Goal: Task Accomplishment & Management: Use online tool/utility

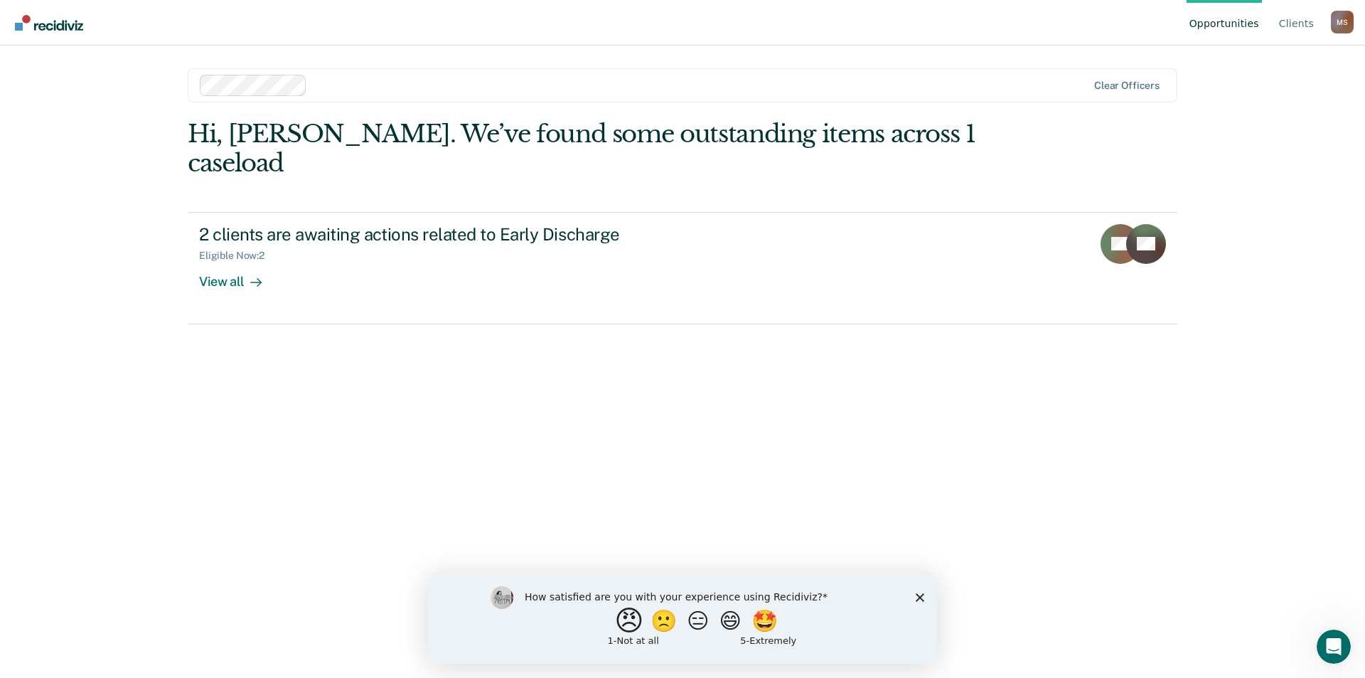
click at [622, 624] on button "😠" at bounding box center [630, 620] width 33 height 28
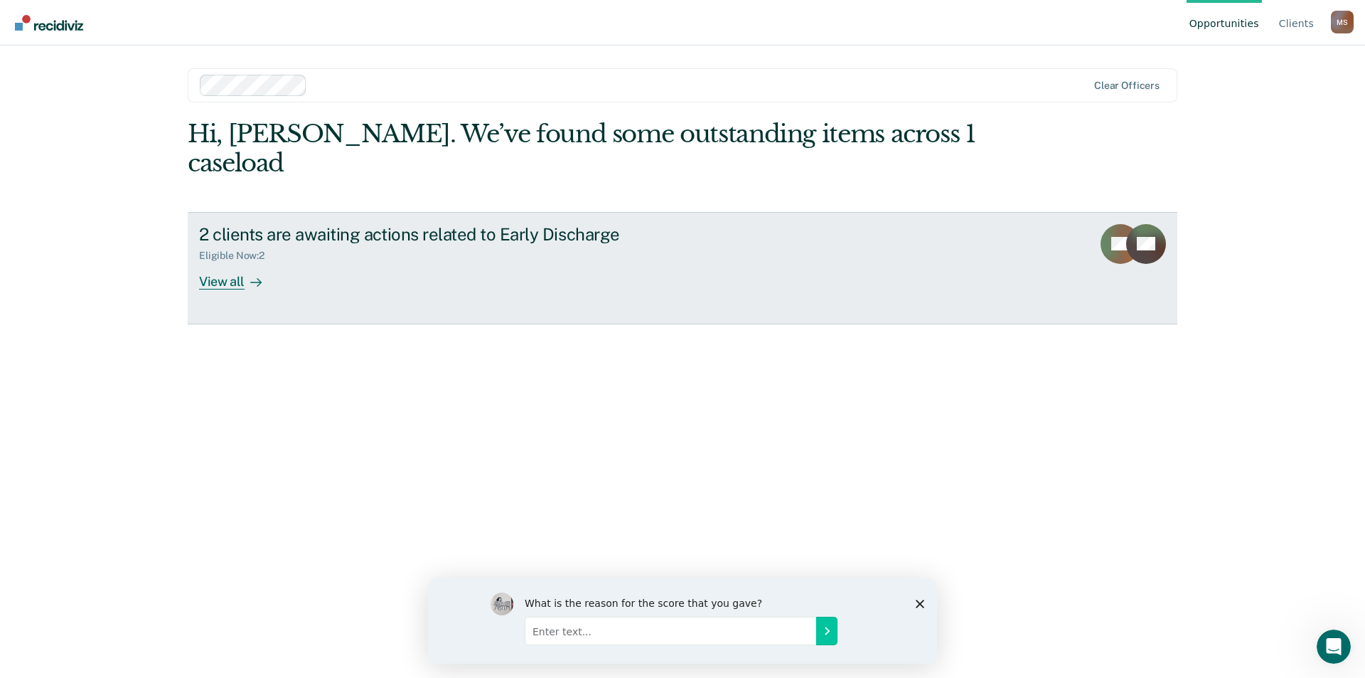
click at [236, 262] on div "View all" at bounding box center [239, 276] width 80 height 28
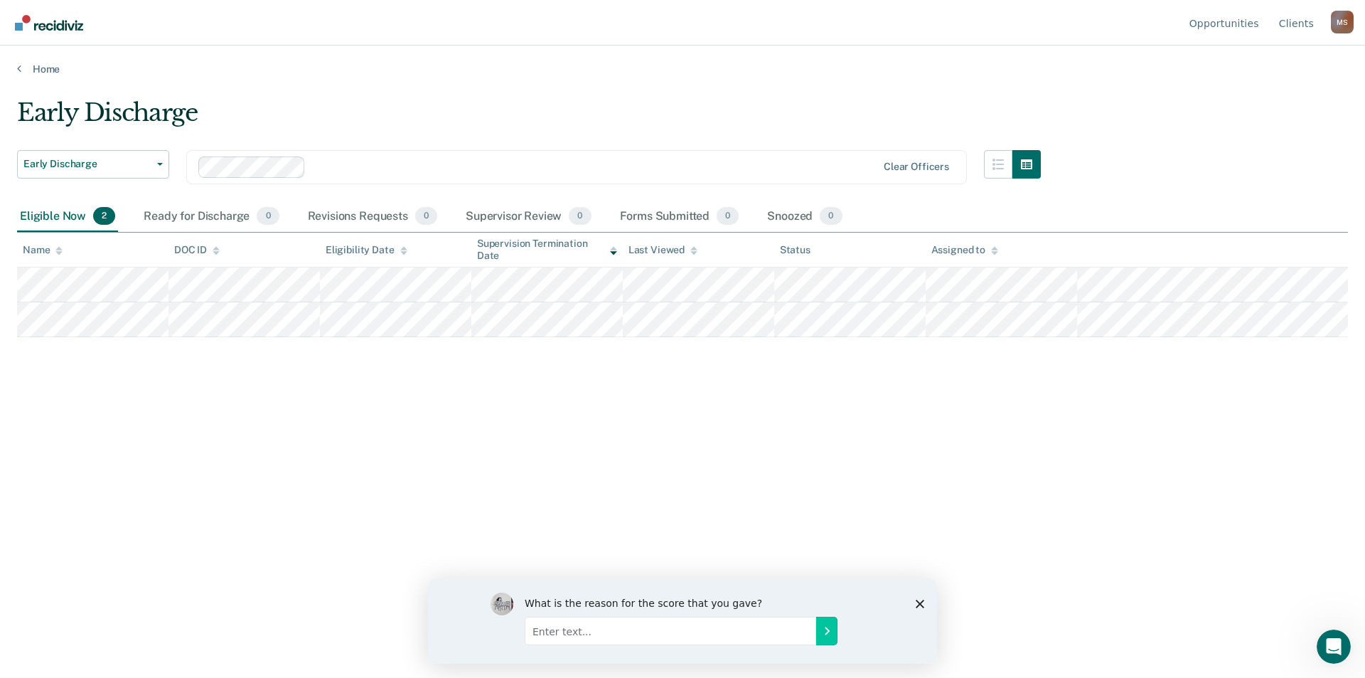
click at [712, 622] on input "Enter text..." at bounding box center [671, 630] width 292 height 28
type input "It is unnecessary."
click at [824, 631] on icon "Submit your response" at bounding box center [826, 629] width 11 height 11
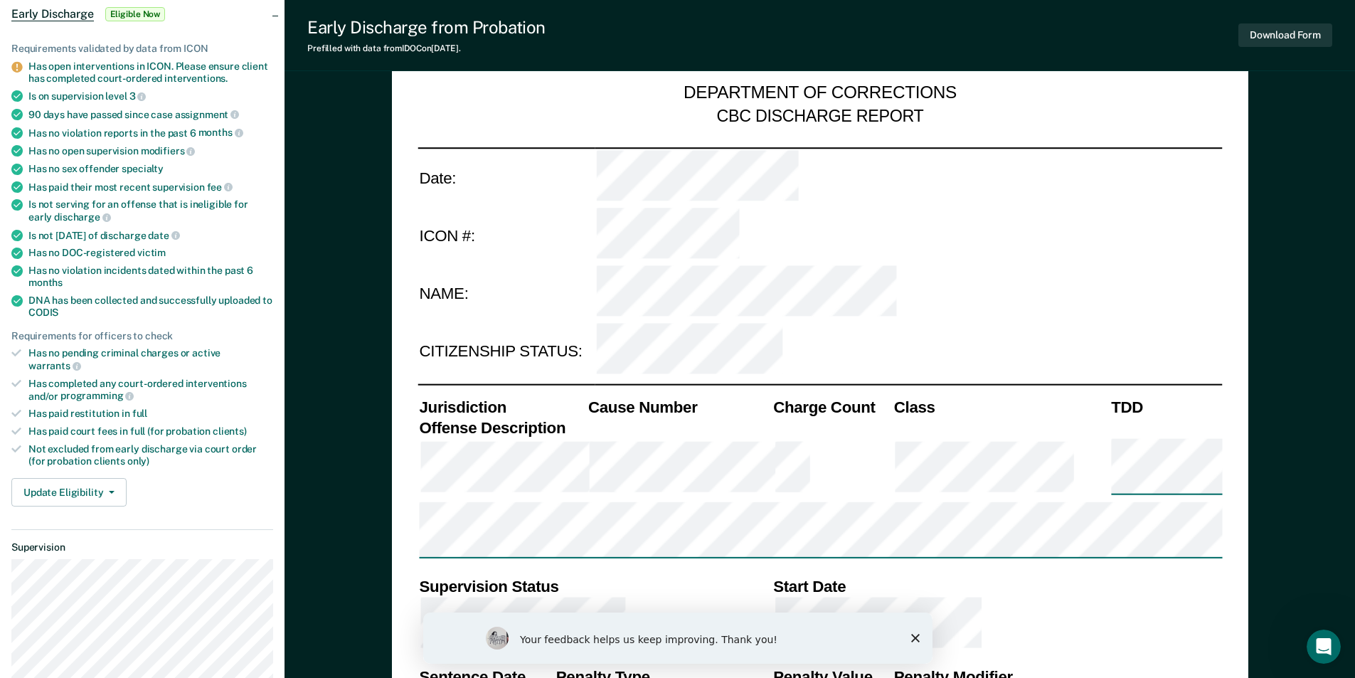
scroll to position [213, 0]
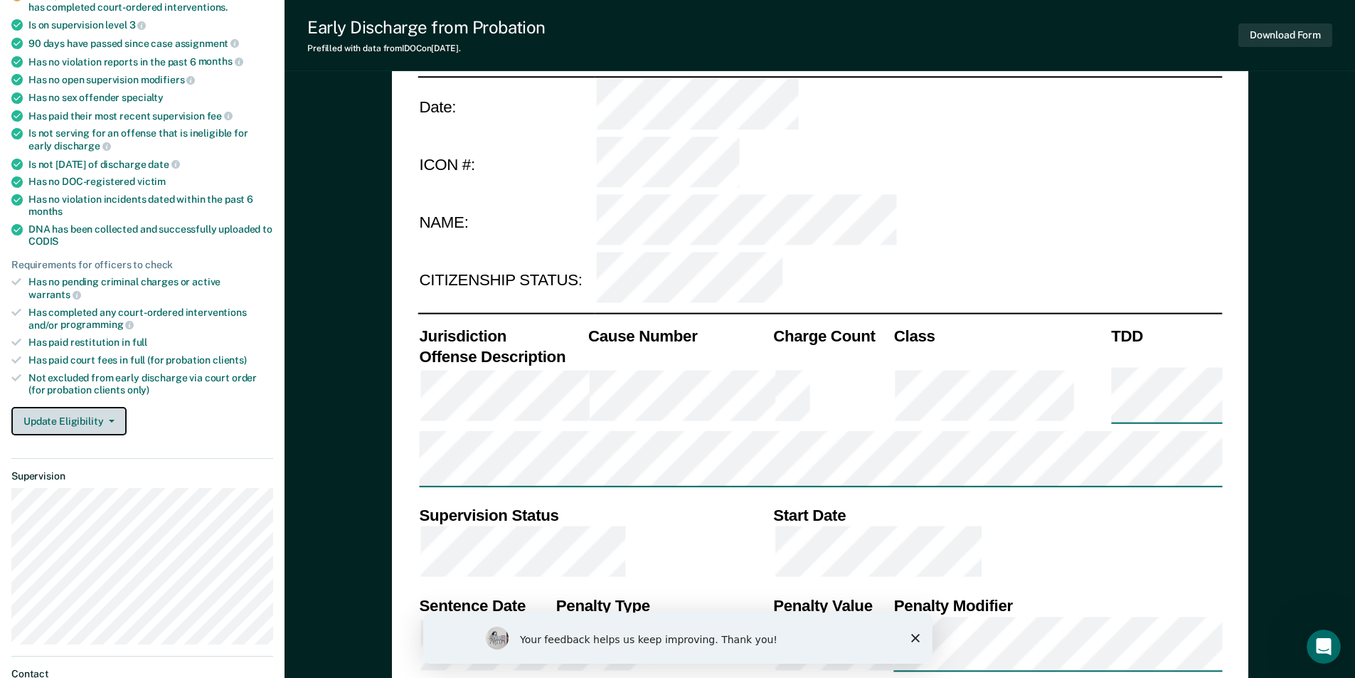
click at [73, 407] on button "Update Eligibility" at bounding box center [68, 421] width 115 height 28
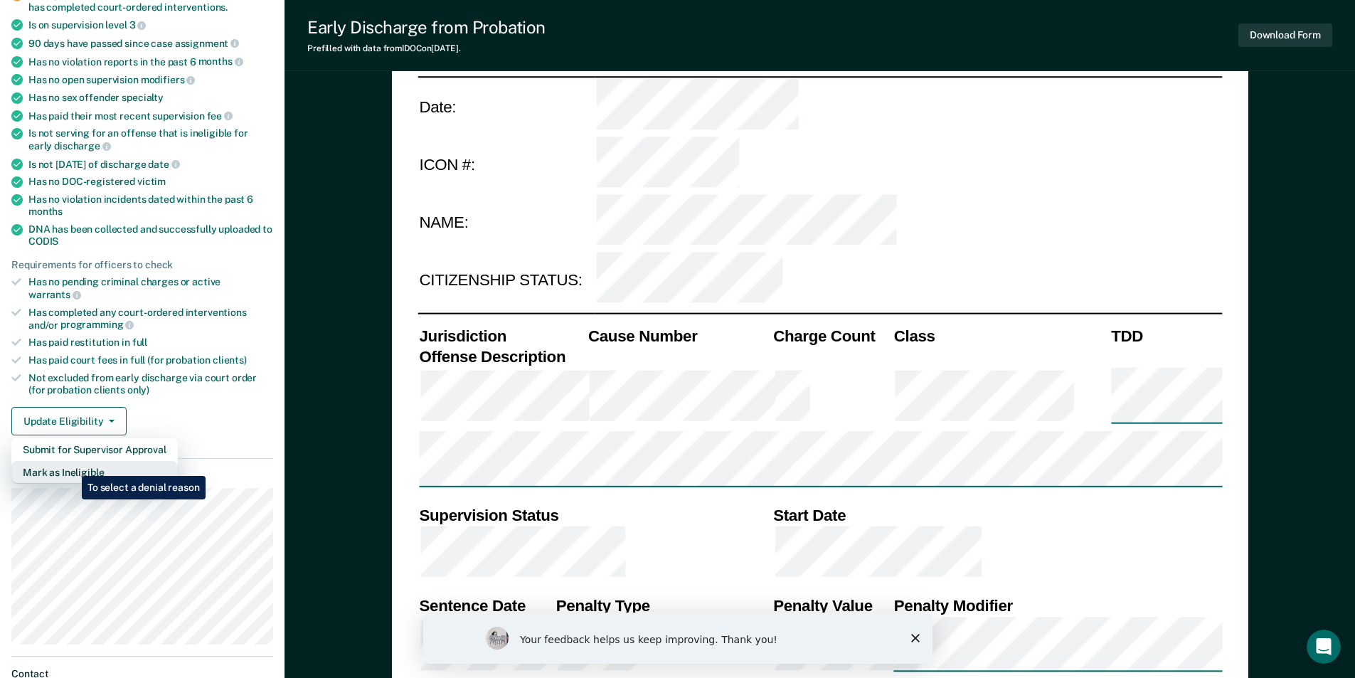
click at [71, 465] on button "Mark as Ineligible" at bounding box center [94, 472] width 166 height 23
type textarea "x"
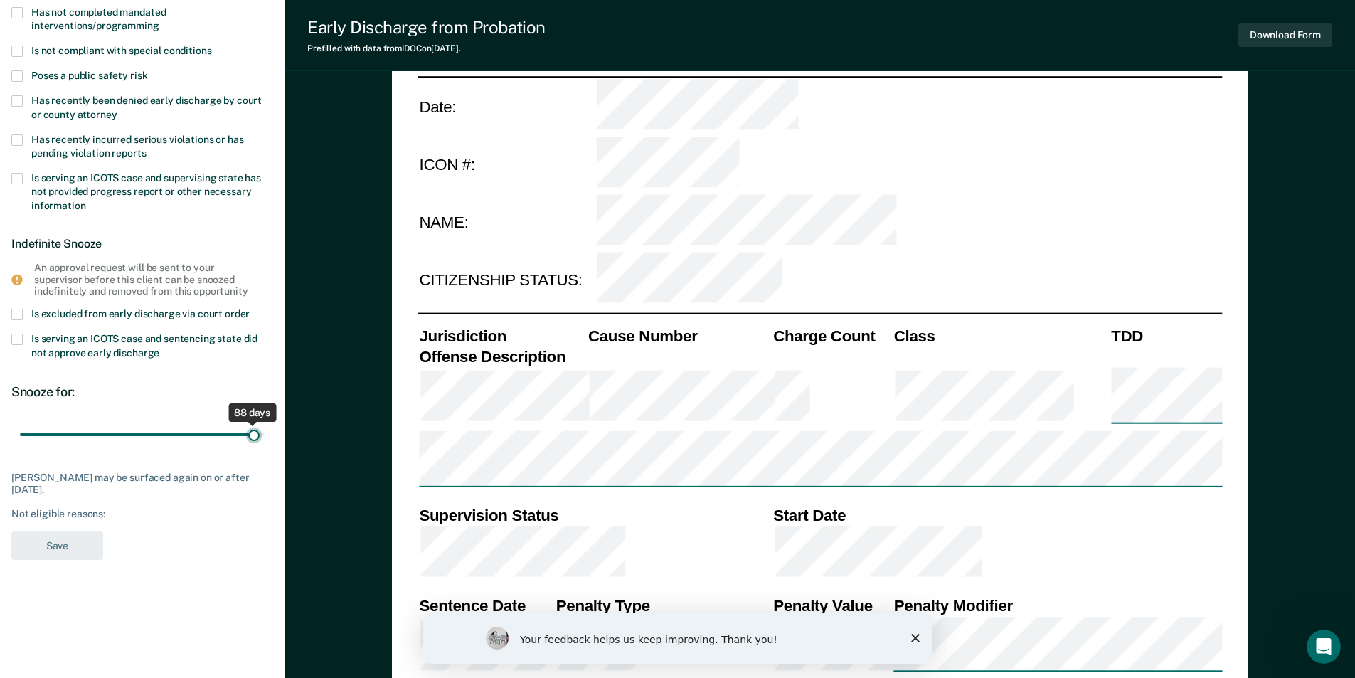
drag, startPoint x: 100, startPoint y: 432, endPoint x: 253, endPoint y: 441, distance: 153.9
type input "88"
click at [253, 441] on input "range" at bounding box center [142, 434] width 245 height 25
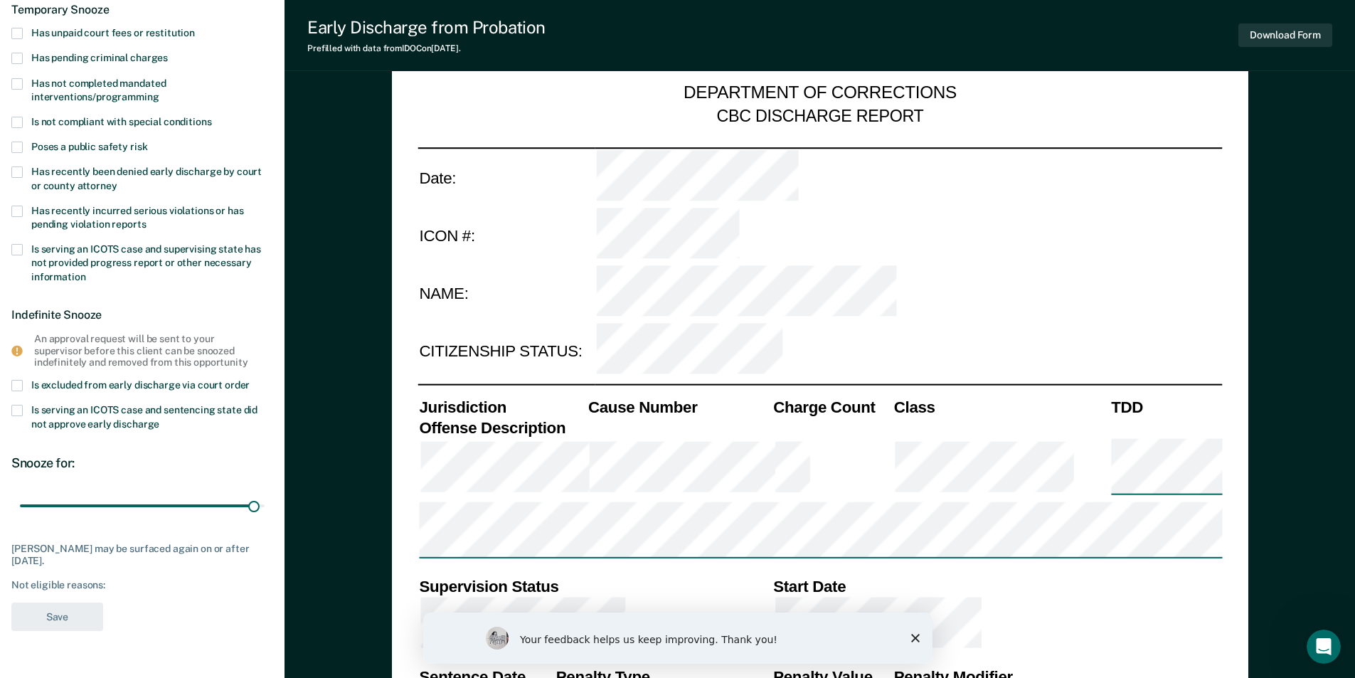
click at [15, 142] on span at bounding box center [16, 147] width 11 height 11
click at [147, 142] on input "Poses a public safety risk" at bounding box center [147, 142] width 0 height 0
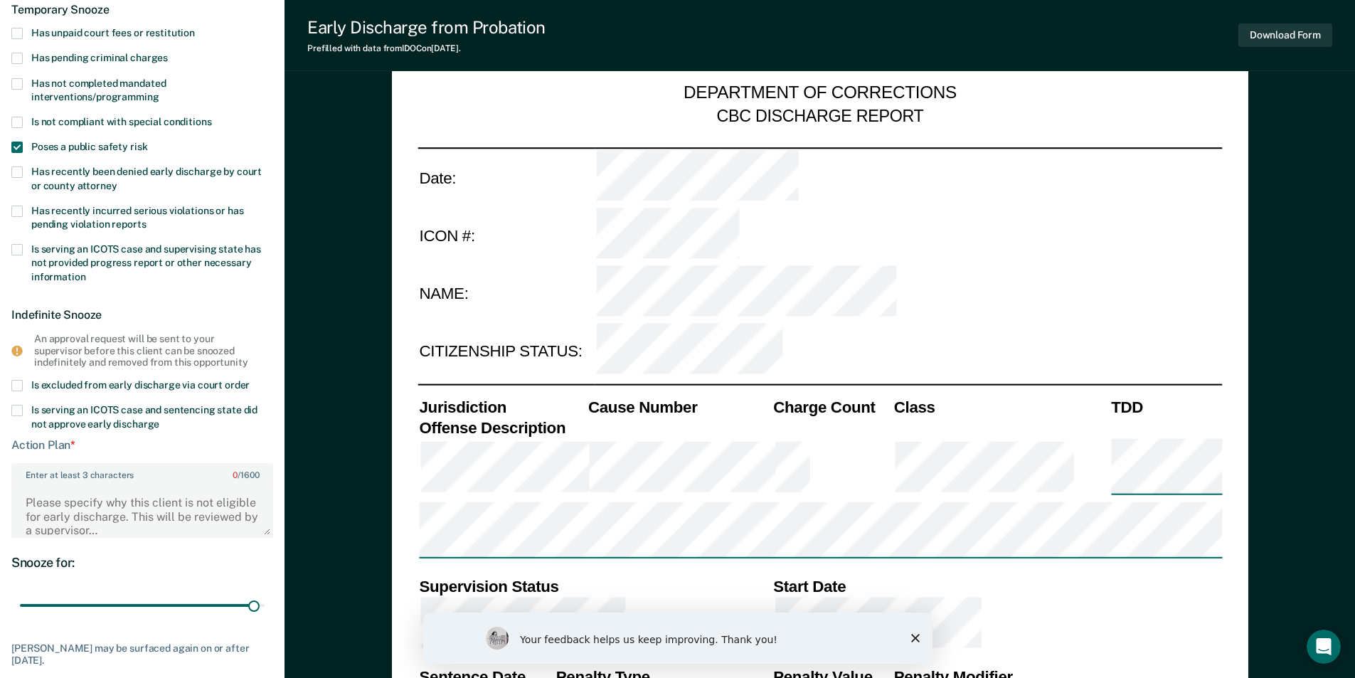
scroll to position [213, 0]
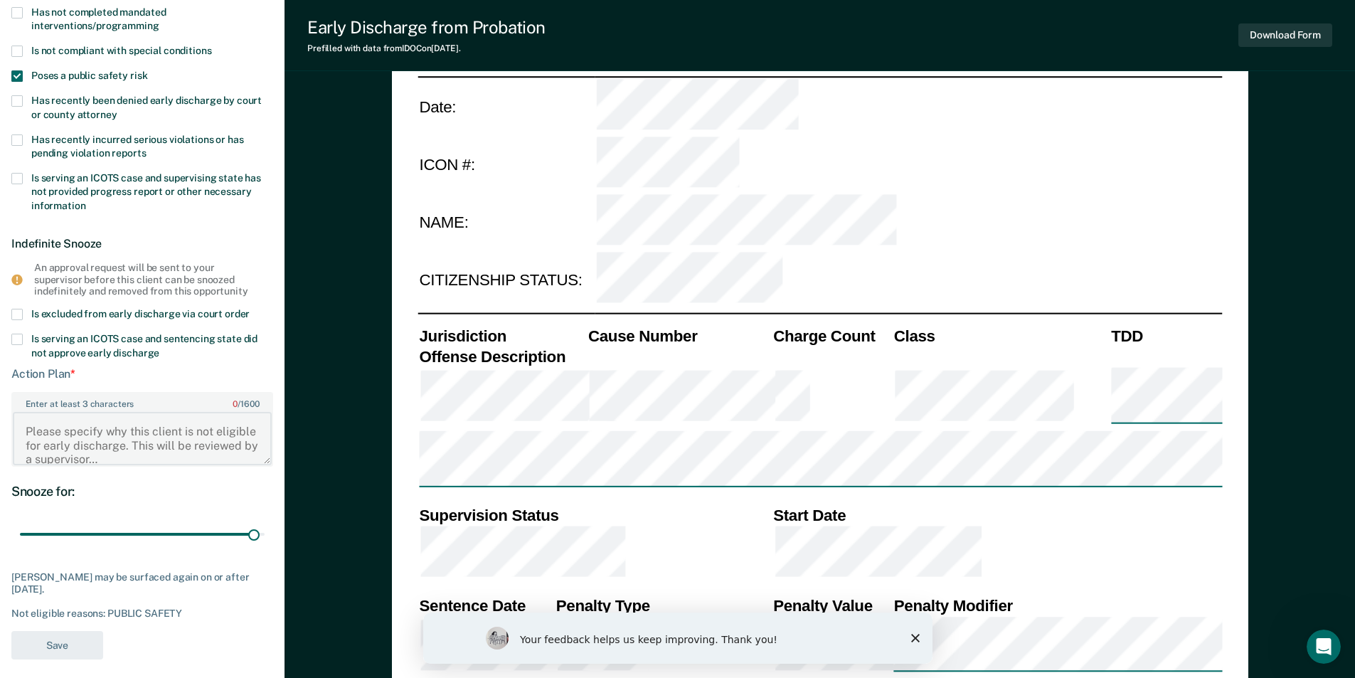
click at [62, 421] on textarea "Enter at least 3 characters 0 / 1600" at bounding box center [142, 438] width 259 height 53
type textarea "violent crime"
click at [50, 642] on button "Save" at bounding box center [57, 645] width 92 height 29
type textarea "x"
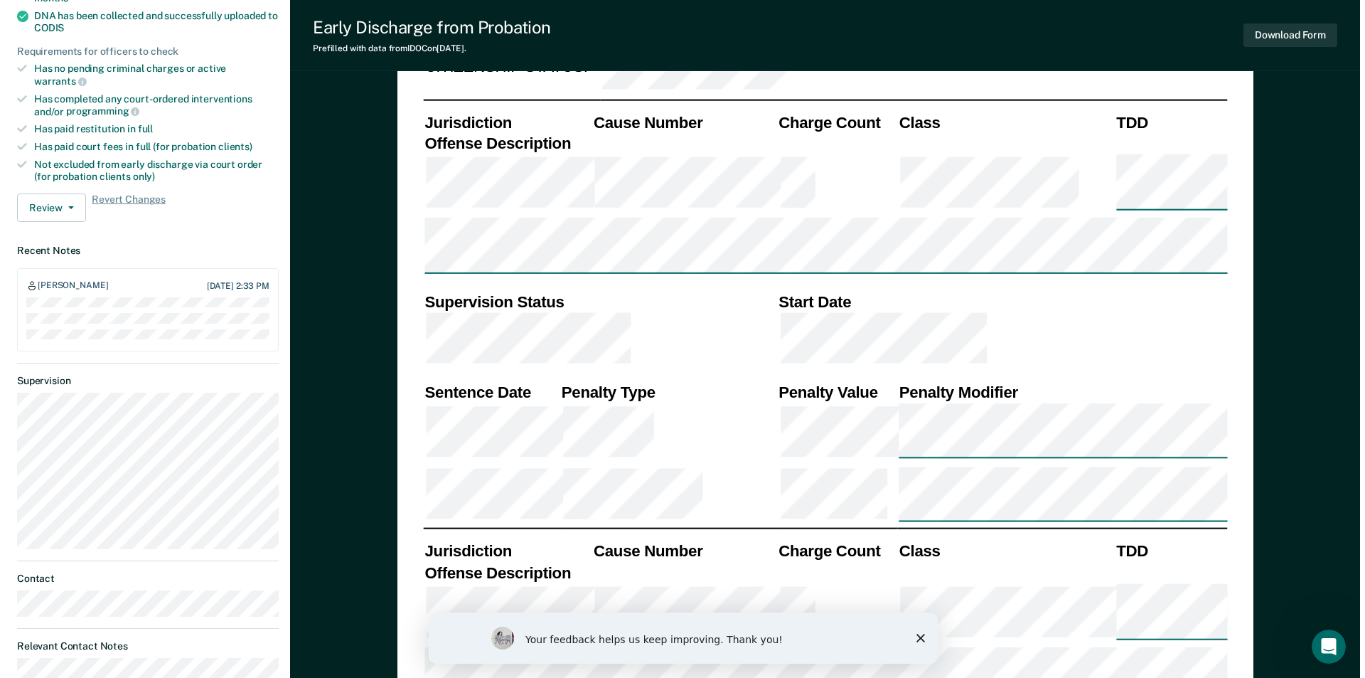
scroll to position [0, 0]
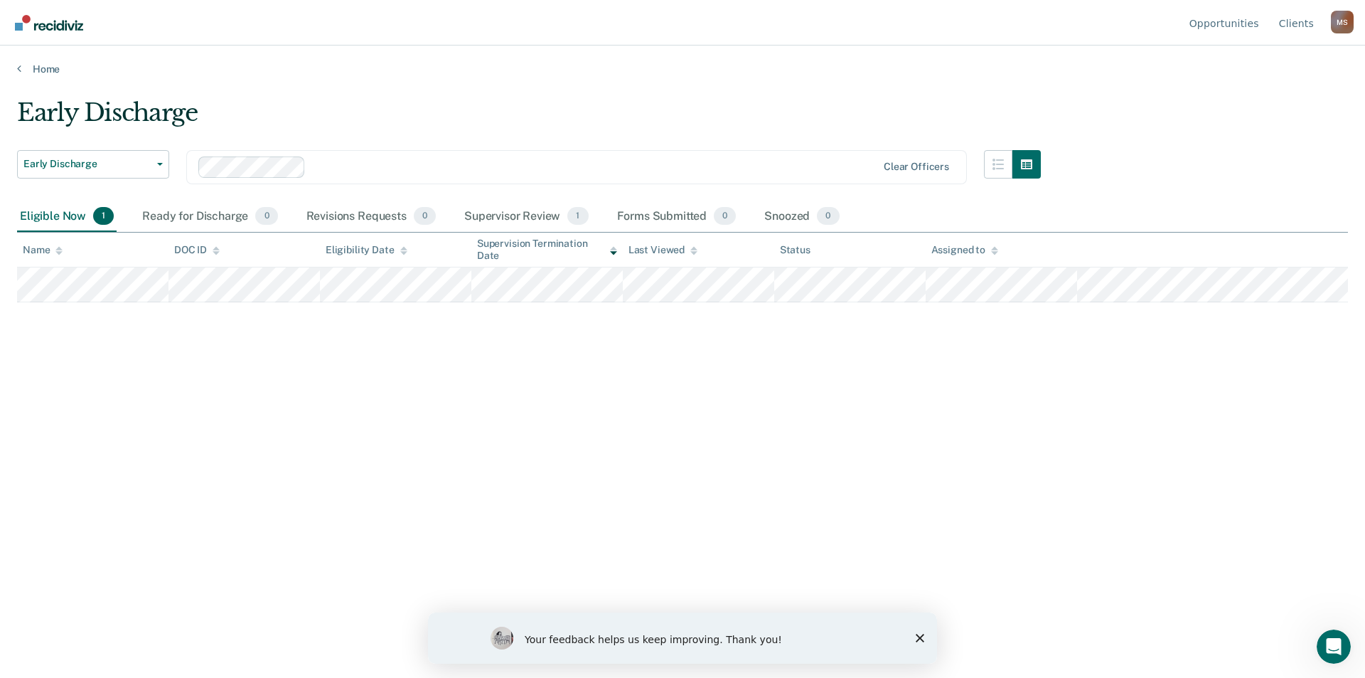
click at [1342, 23] on div "M S" at bounding box center [1342, 22] width 23 height 23
click at [1245, 114] on link "Log Out" at bounding box center [1286, 112] width 92 height 12
